Goal: Task Accomplishment & Management: Use online tool/utility

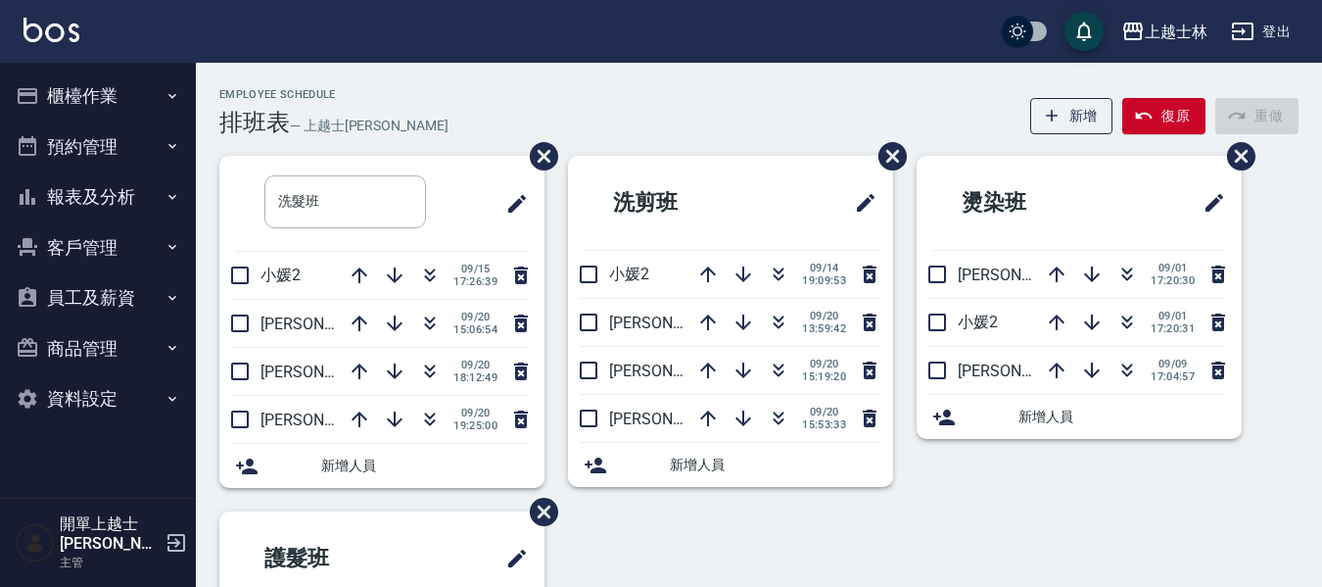
click at [778, 318] on icon "button" at bounding box center [779, 322] width 24 height 24
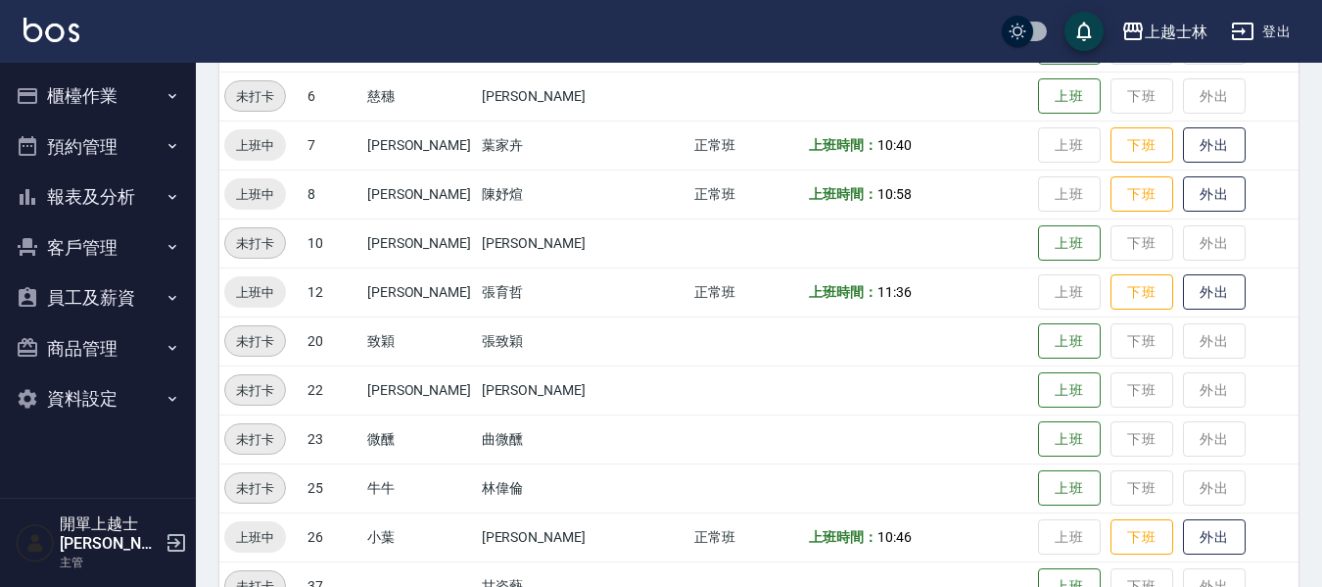
scroll to position [588, 0]
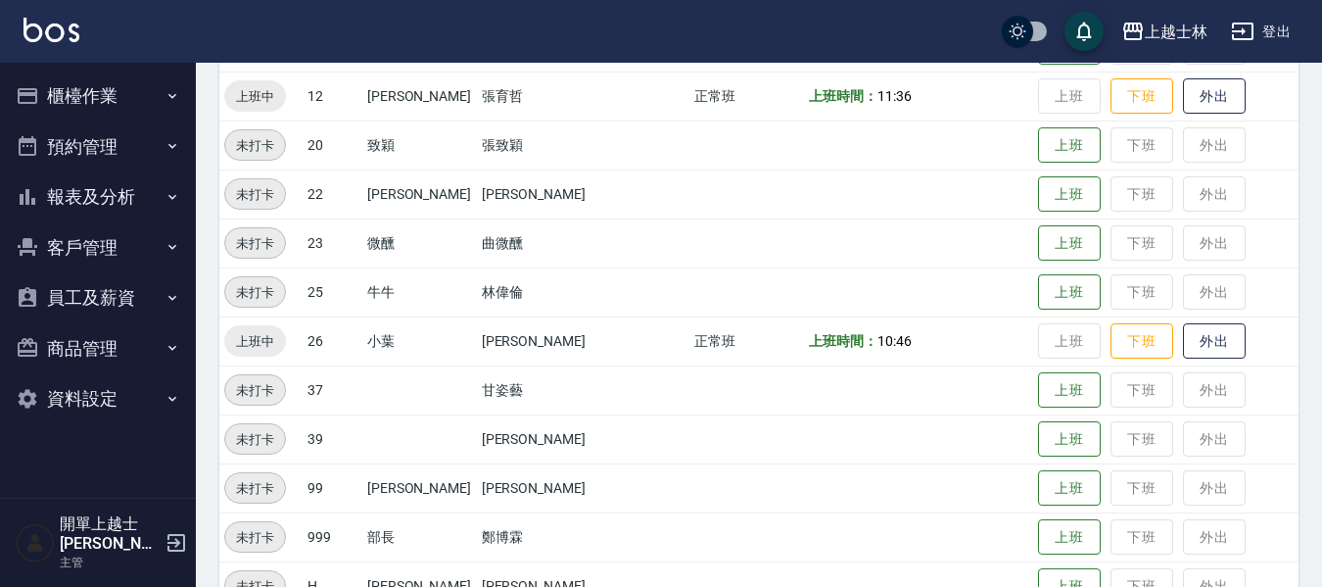
click at [99, 92] on button "櫃檯作業" at bounding box center [98, 96] width 180 height 51
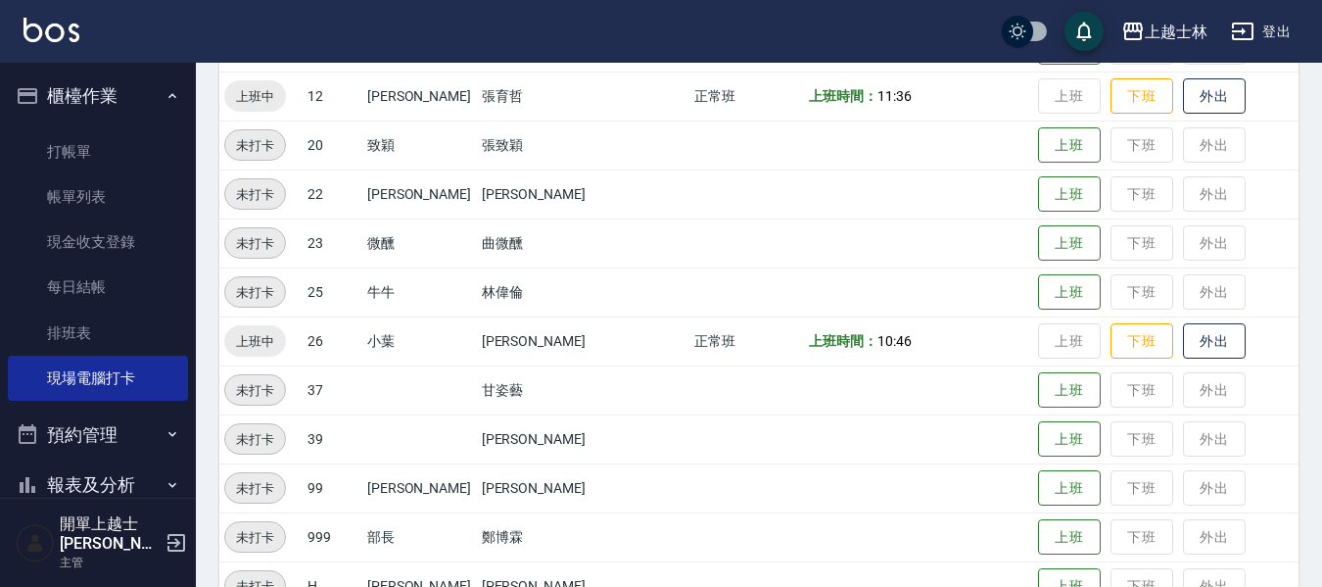
click at [99, 92] on button "櫃檯作業" at bounding box center [98, 96] width 180 height 51
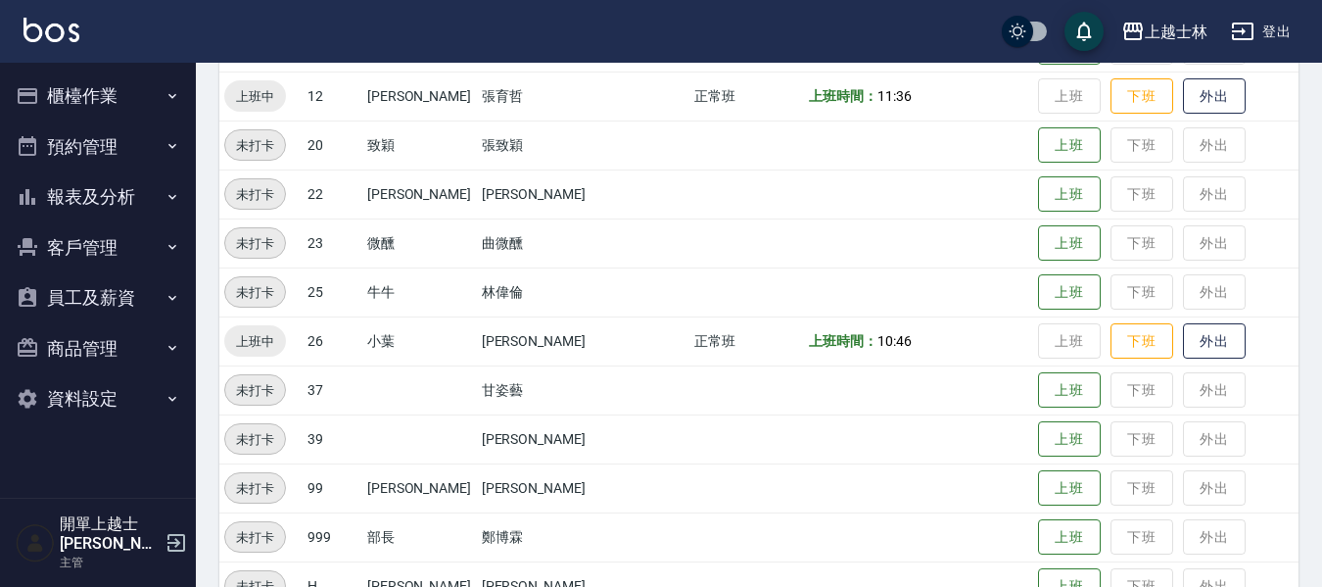
click at [119, 102] on button "櫃檯作業" at bounding box center [98, 96] width 180 height 51
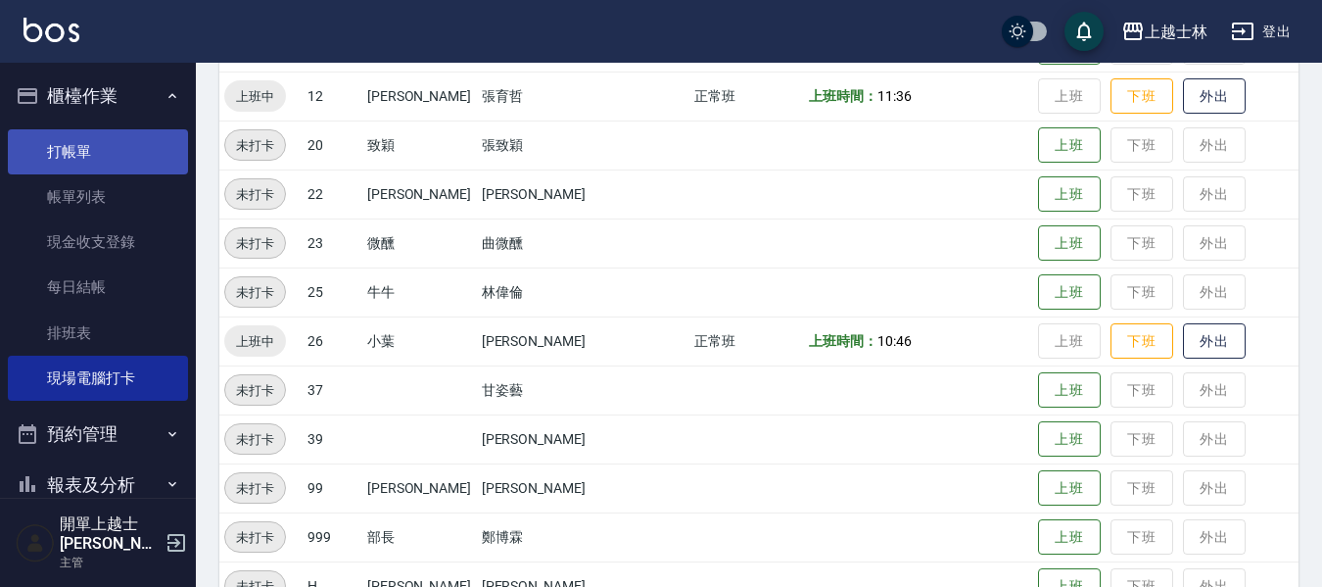
click at [103, 137] on link "打帳單" at bounding box center [98, 151] width 180 height 45
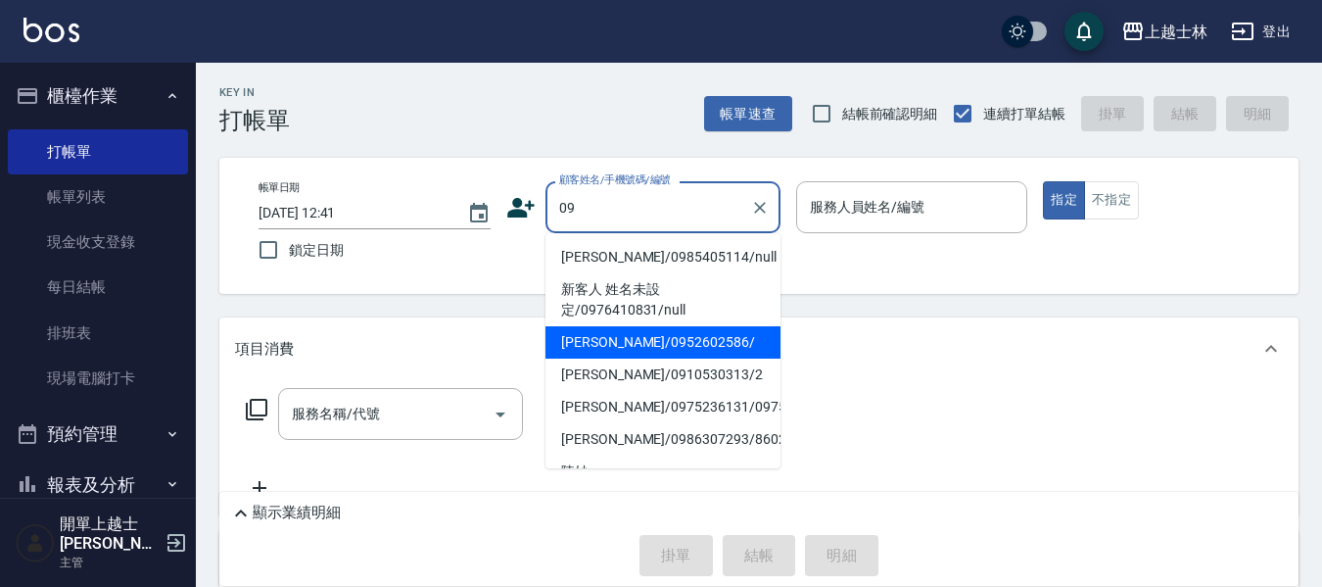
type input "[PERSON_NAME]/0952602586/"
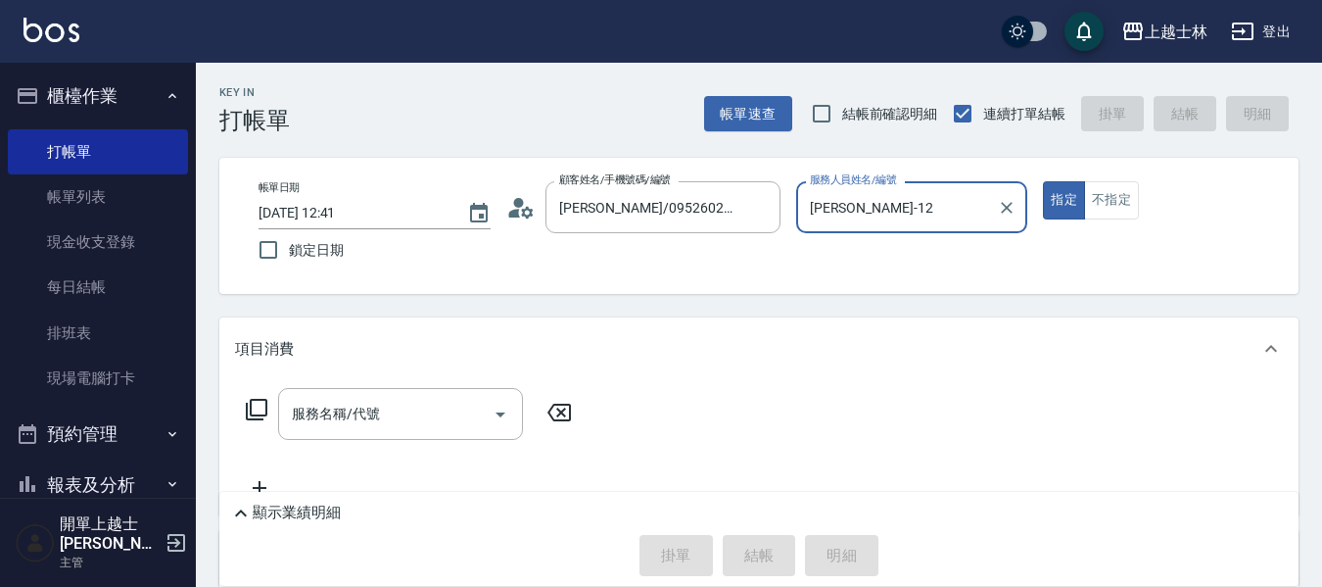
type input "[PERSON_NAME]-12"
click at [1043, 181] on button "指定" at bounding box center [1064, 200] width 42 height 38
type button "true"
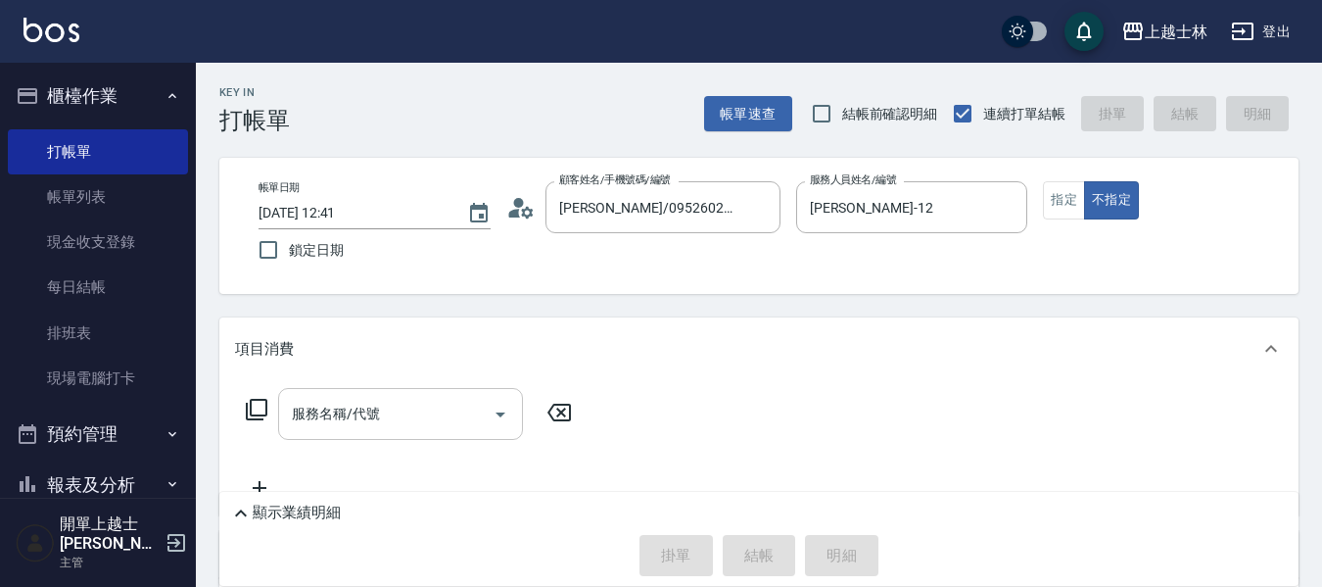
click at [364, 408] on div "服務名稱/代號 服務名稱/代號" at bounding box center [400, 414] width 245 height 52
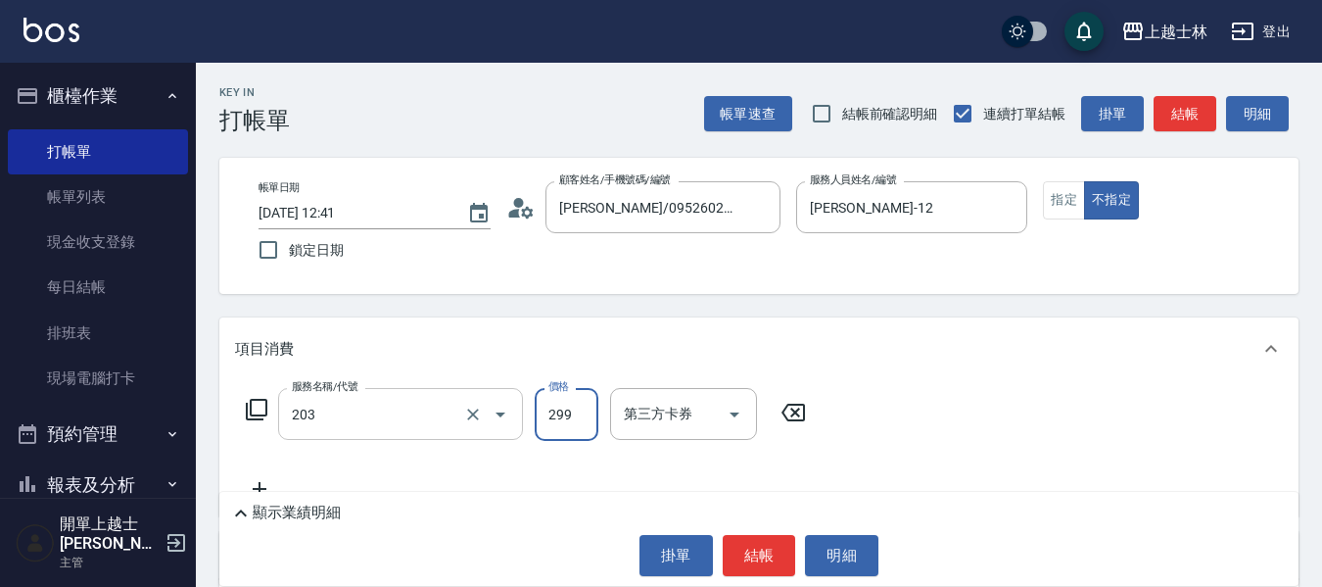
type input "B級洗+剪(203)"
type input "400"
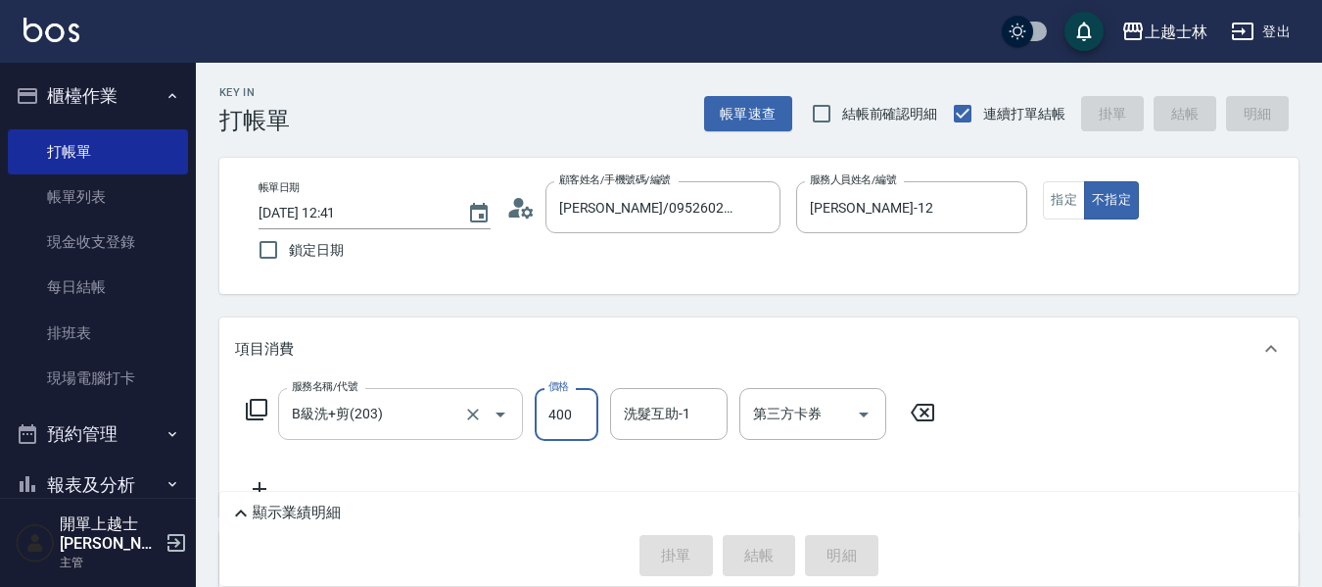
type input "[DATE] 12:42"
